Goal: Task Accomplishment & Management: Manage account settings

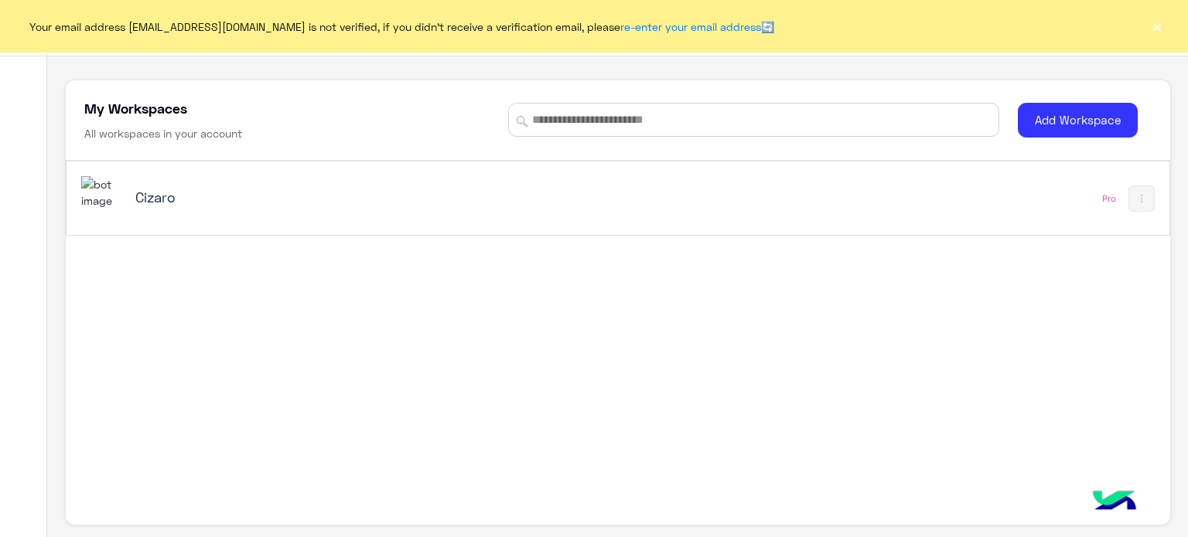
click at [1151, 23] on button "×" at bounding box center [1156, 26] width 15 height 15
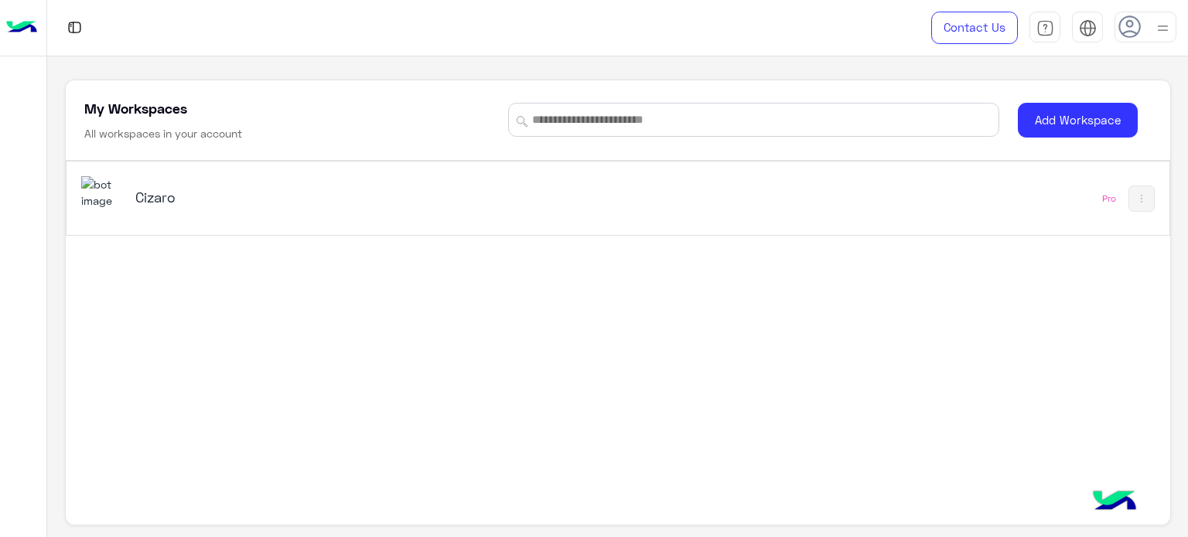
click at [508, 183] on div "Cizaro" at bounding box center [403, 198] width 644 height 45
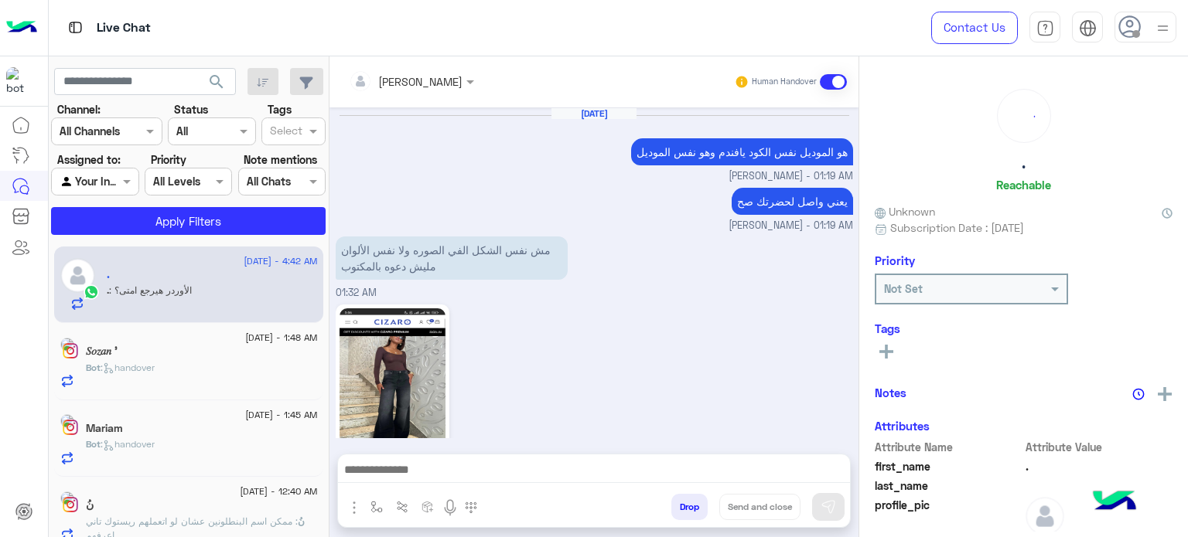
scroll to position [980, 0]
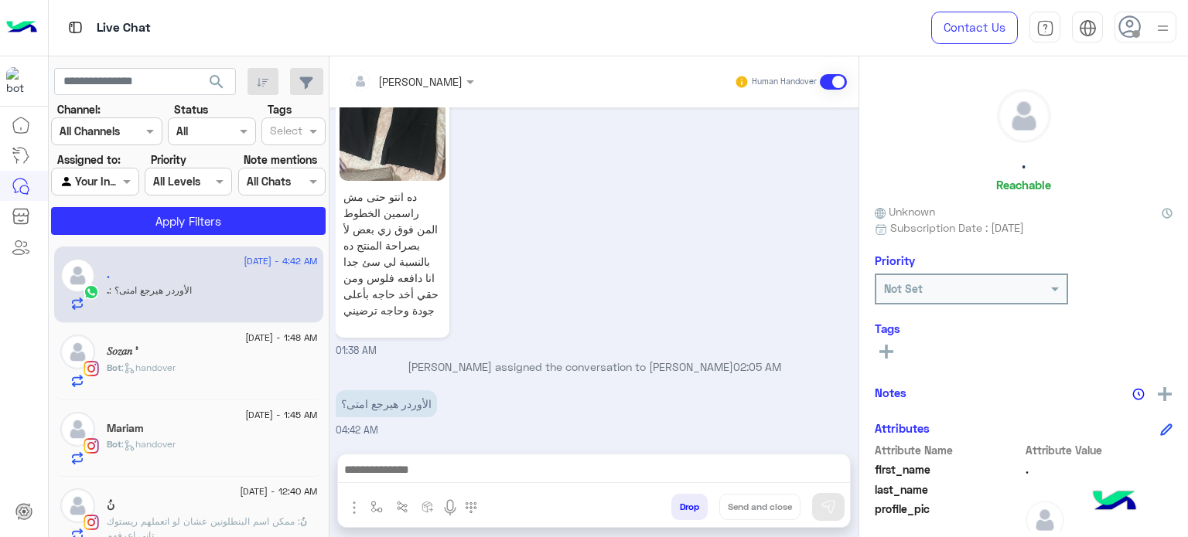
click at [1157, 35] on img at bounding box center [1162, 28] width 19 height 19
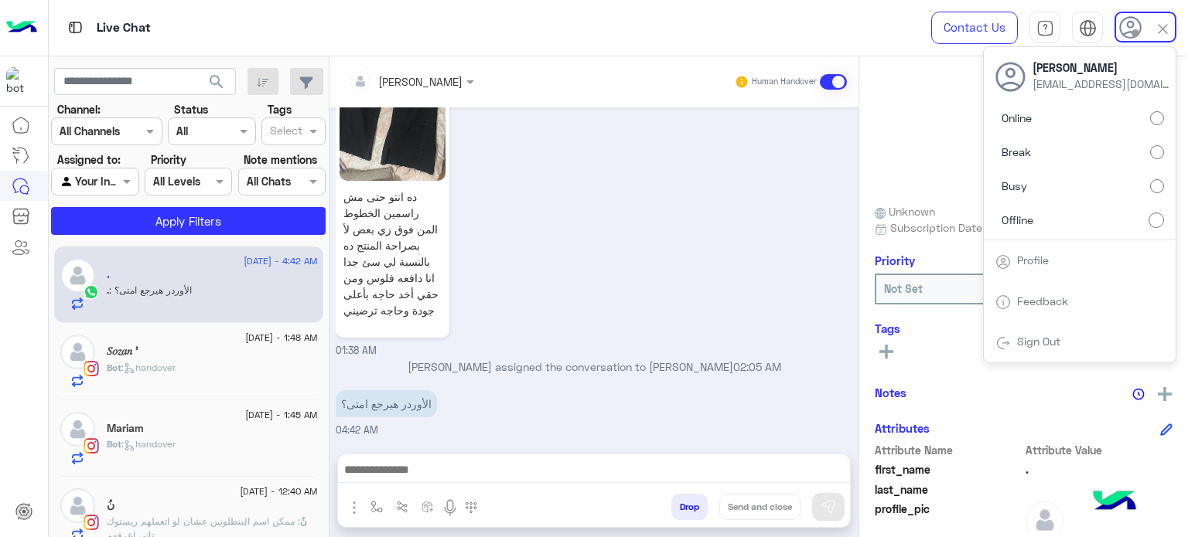
click at [1087, 116] on label "Online" at bounding box center [1079, 118] width 169 height 28
